Goal: Information Seeking & Learning: Learn about a topic

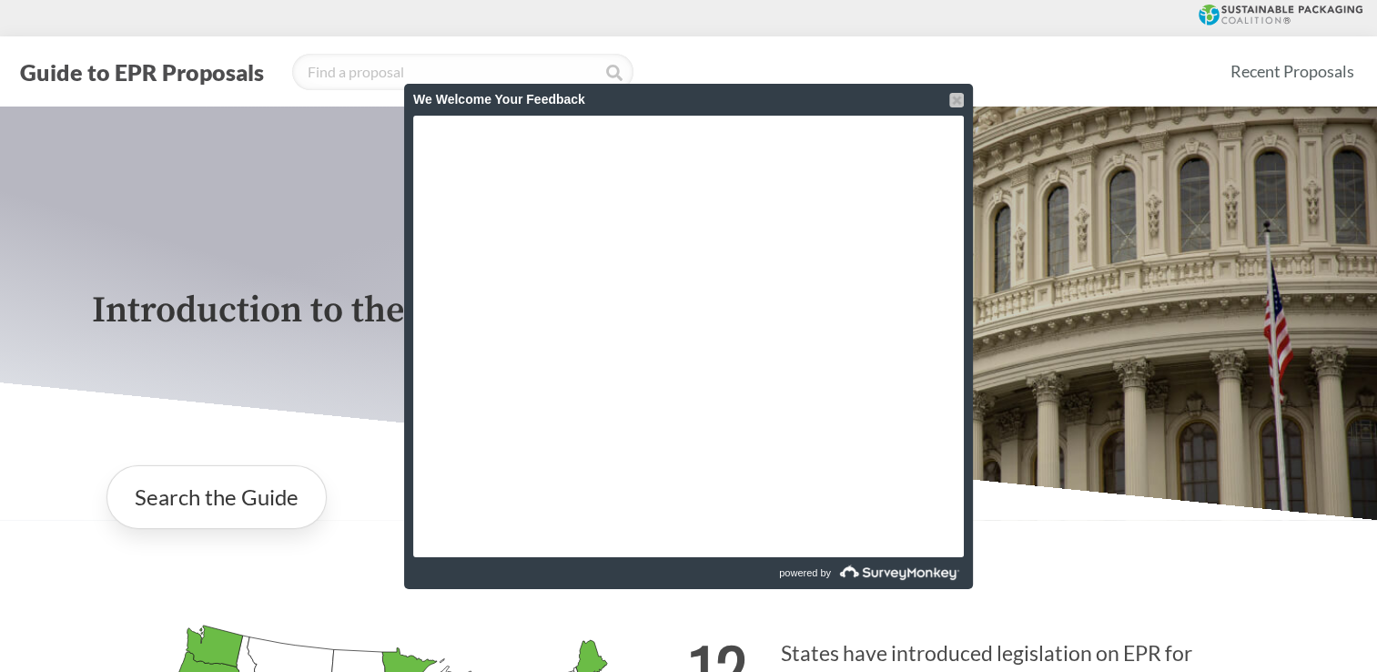
click at [954, 96] on div at bounding box center [956, 100] width 15 height 15
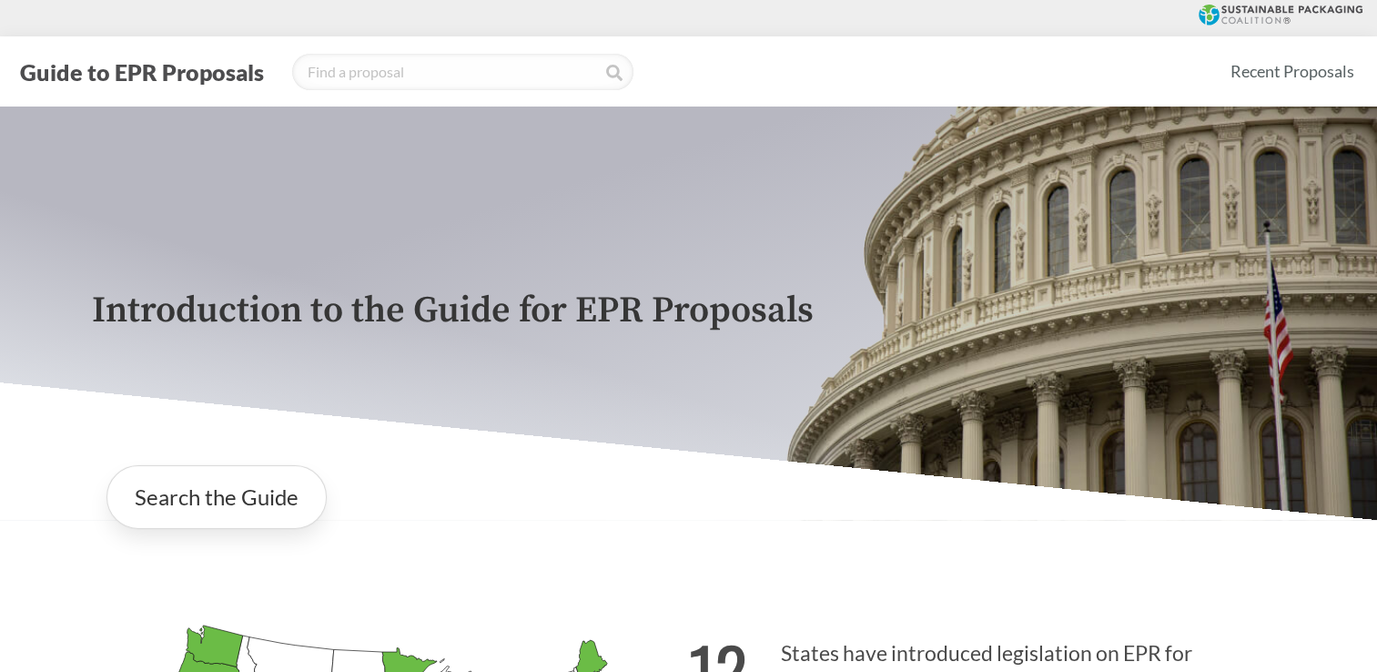
click at [499, 492] on div "Search the Guide" at bounding box center [689, 497] width 1194 height 93
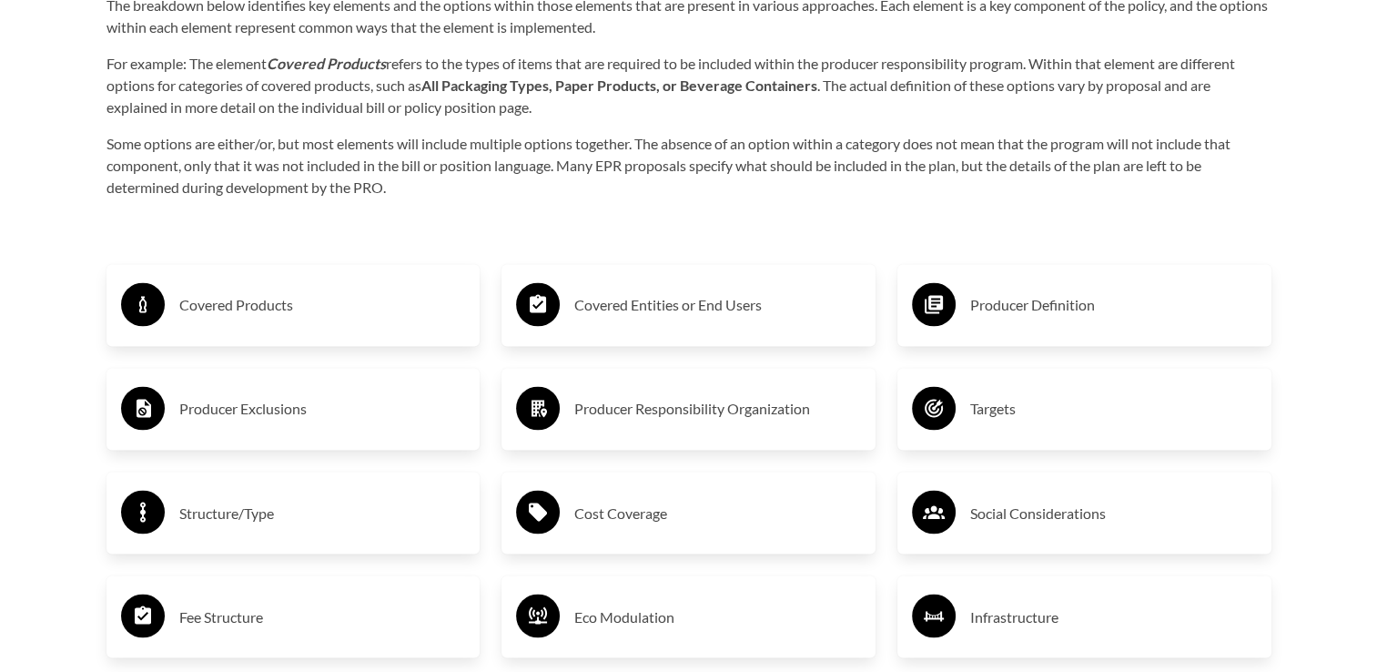
scroll to position [2955, 0]
click at [983, 414] on h3 "Targets" at bounding box center [1113, 409] width 287 height 29
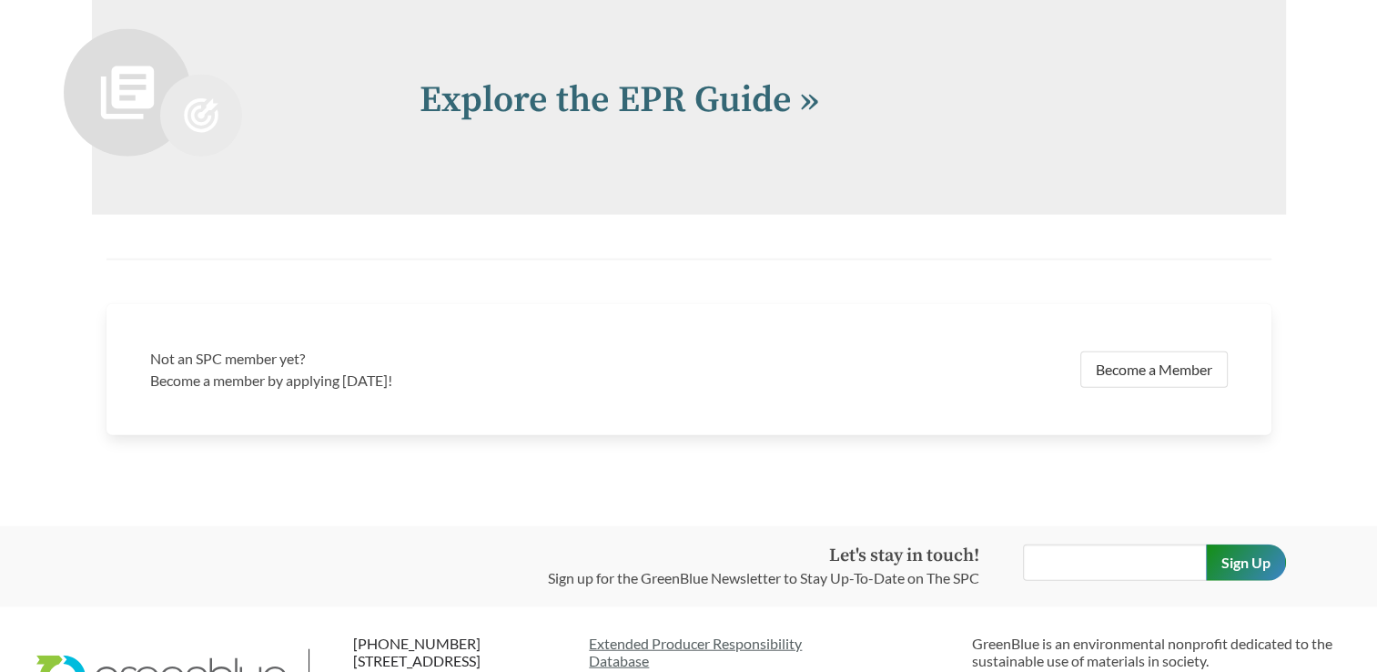
scroll to position [4296, 0]
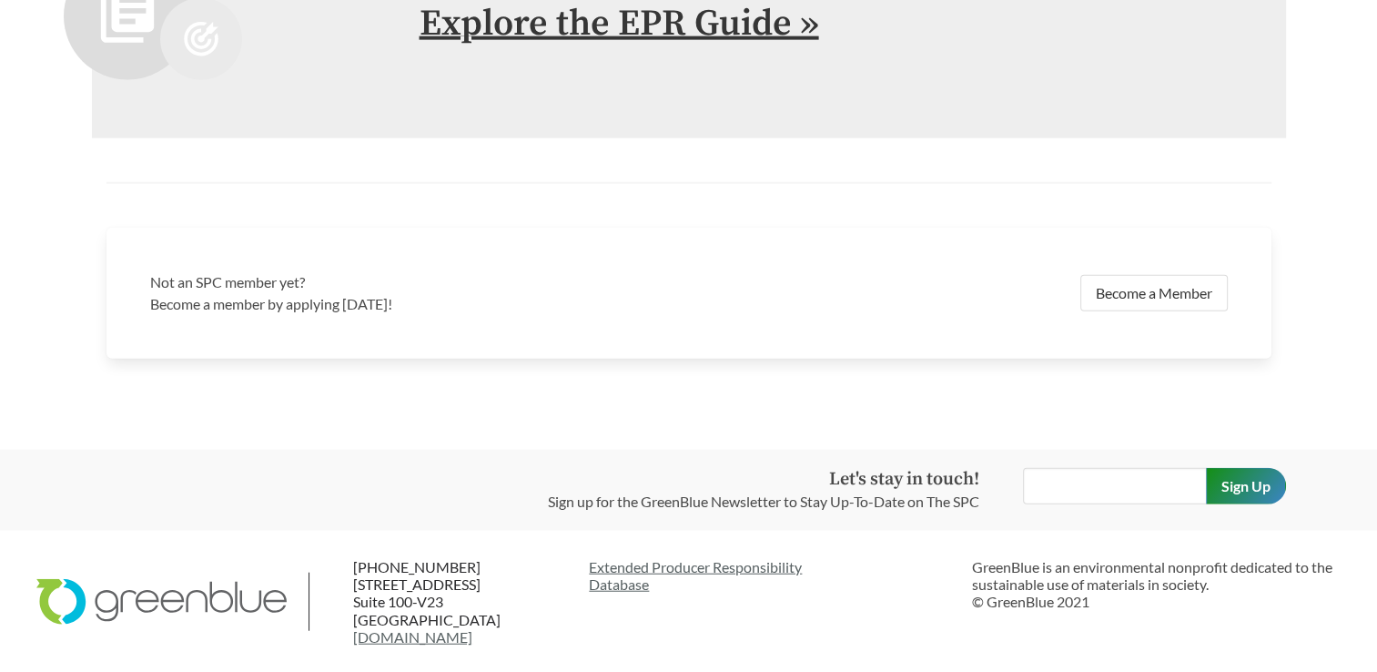
click at [663, 12] on link "Explore the EPR Guide »" at bounding box center [620, 24] width 400 height 46
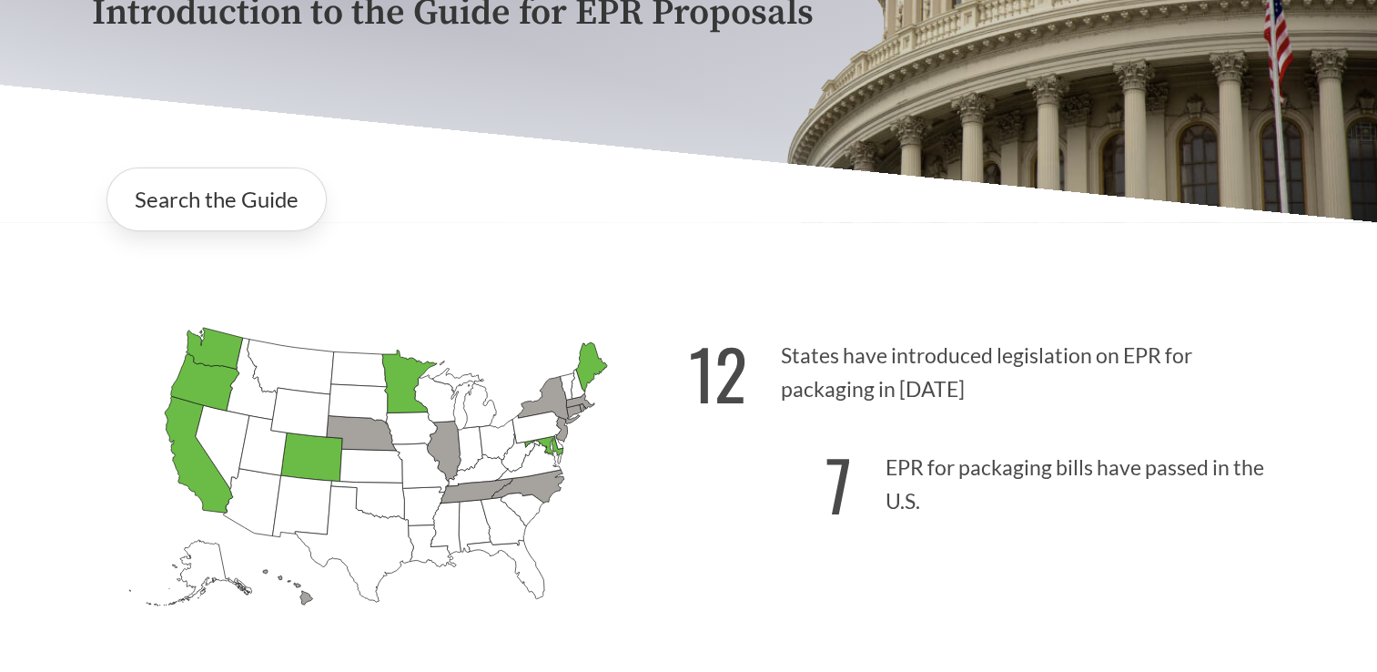
scroll to position [299, 0]
click at [353, 452] on icon "[US_STATE] Introduced:" at bounding box center [370, 465] width 63 height 34
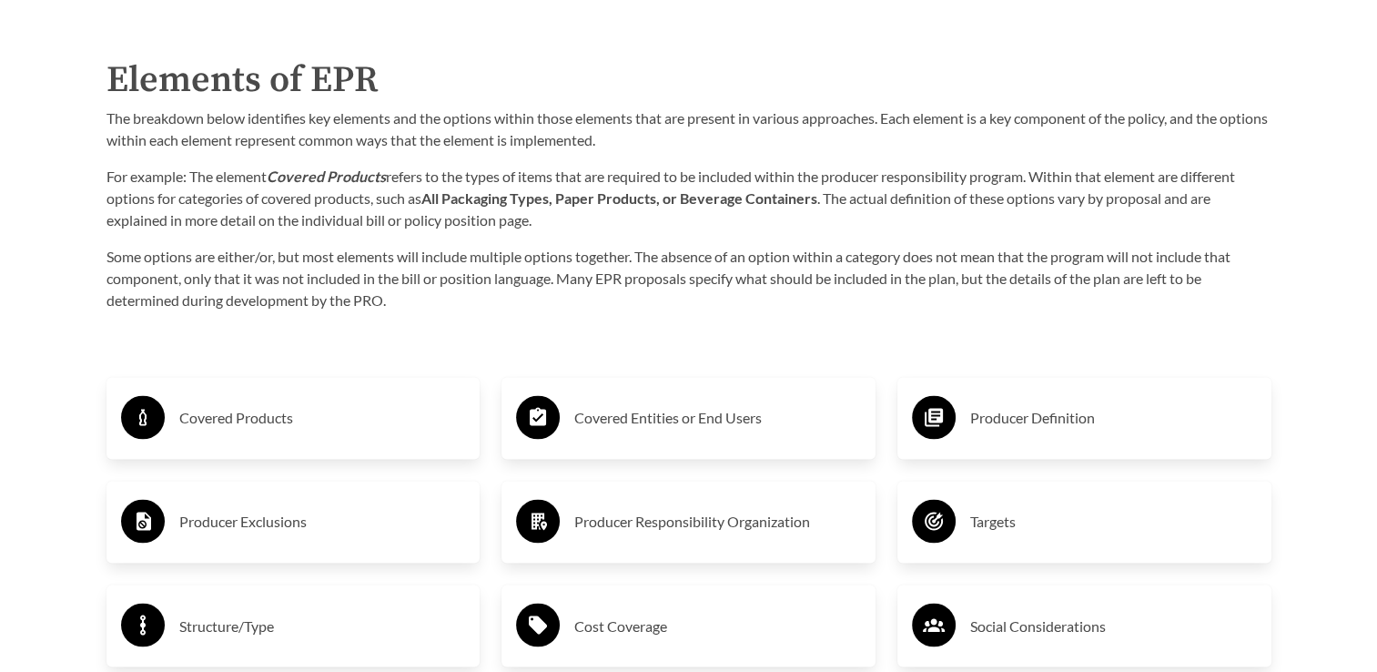
scroll to position [2842, 0]
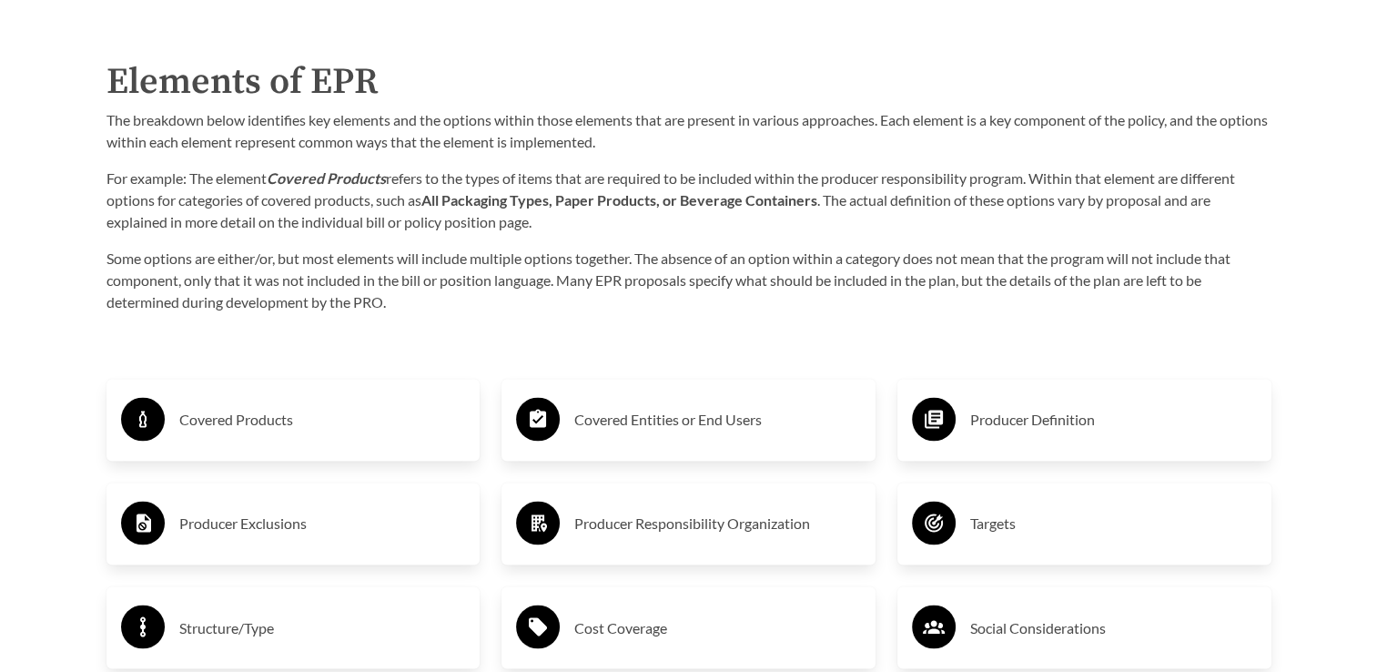
click at [659, 518] on h3 "Producer Responsibility Organization" at bounding box center [717, 523] width 287 height 29
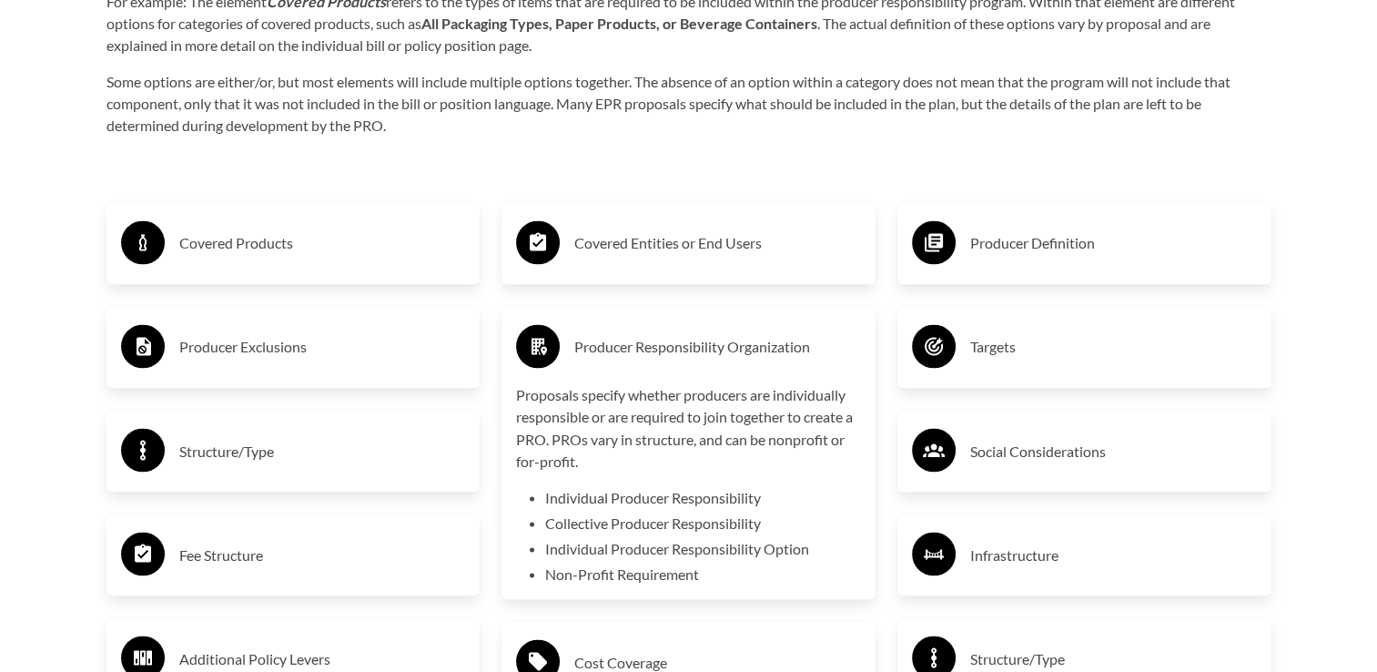
scroll to position [3022, 0]
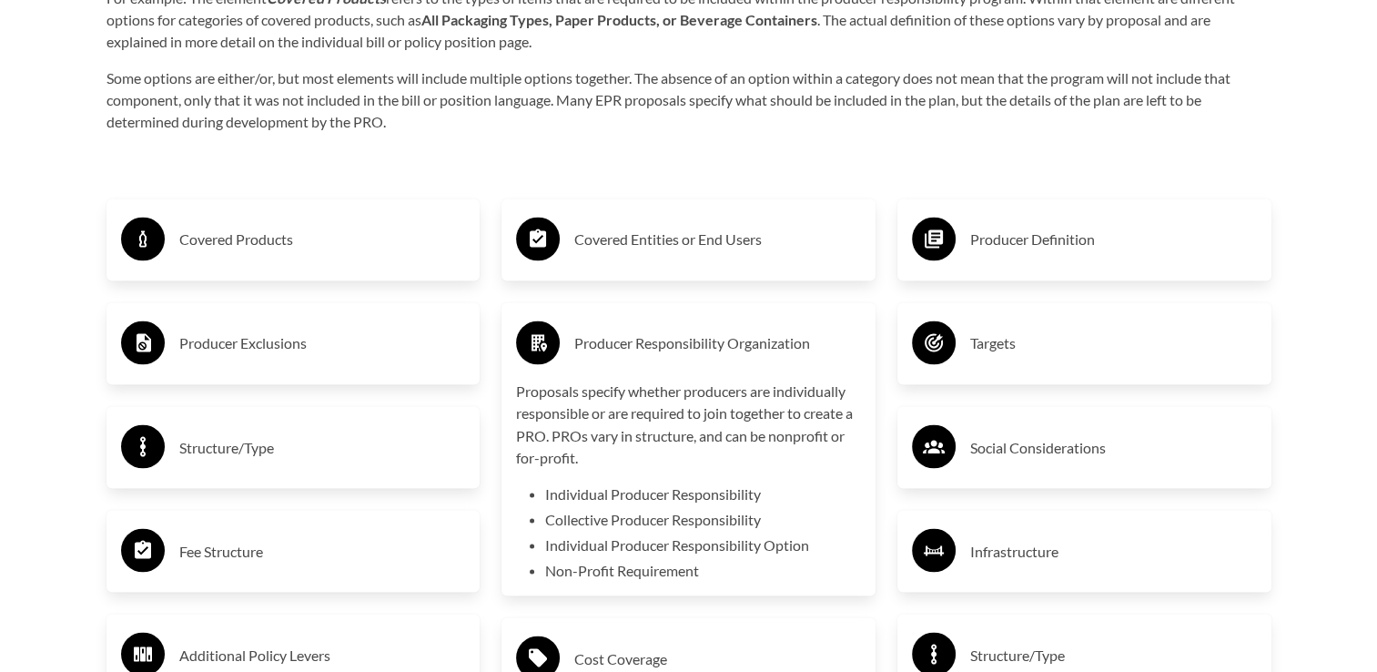
click at [984, 352] on h3 "Targets" at bounding box center [1113, 343] width 287 height 29
